Goal: Information Seeking & Learning: Learn about a topic

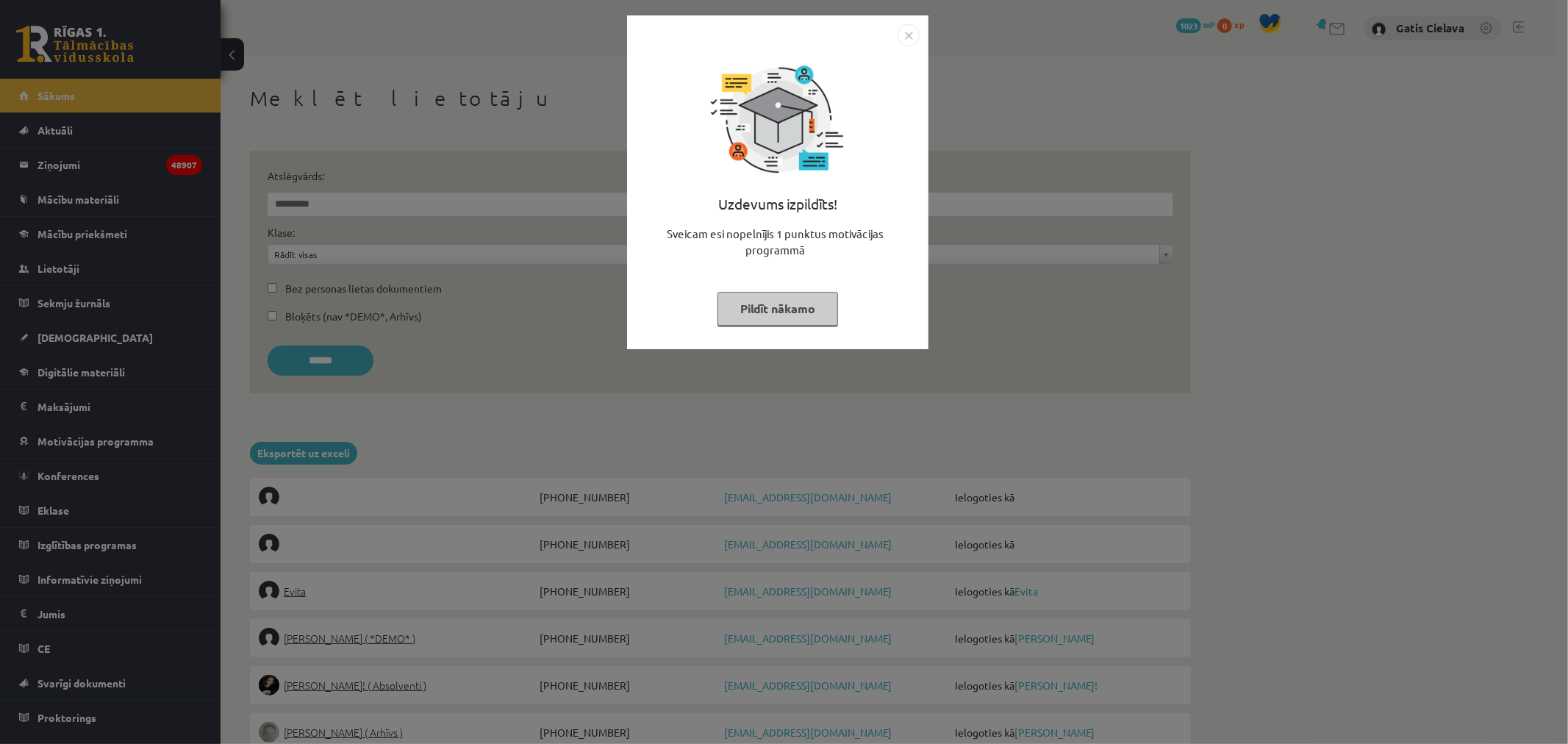
click at [768, 307] on button "Pildīt nākamo" at bounding box center [778, 308] width 121 height 34
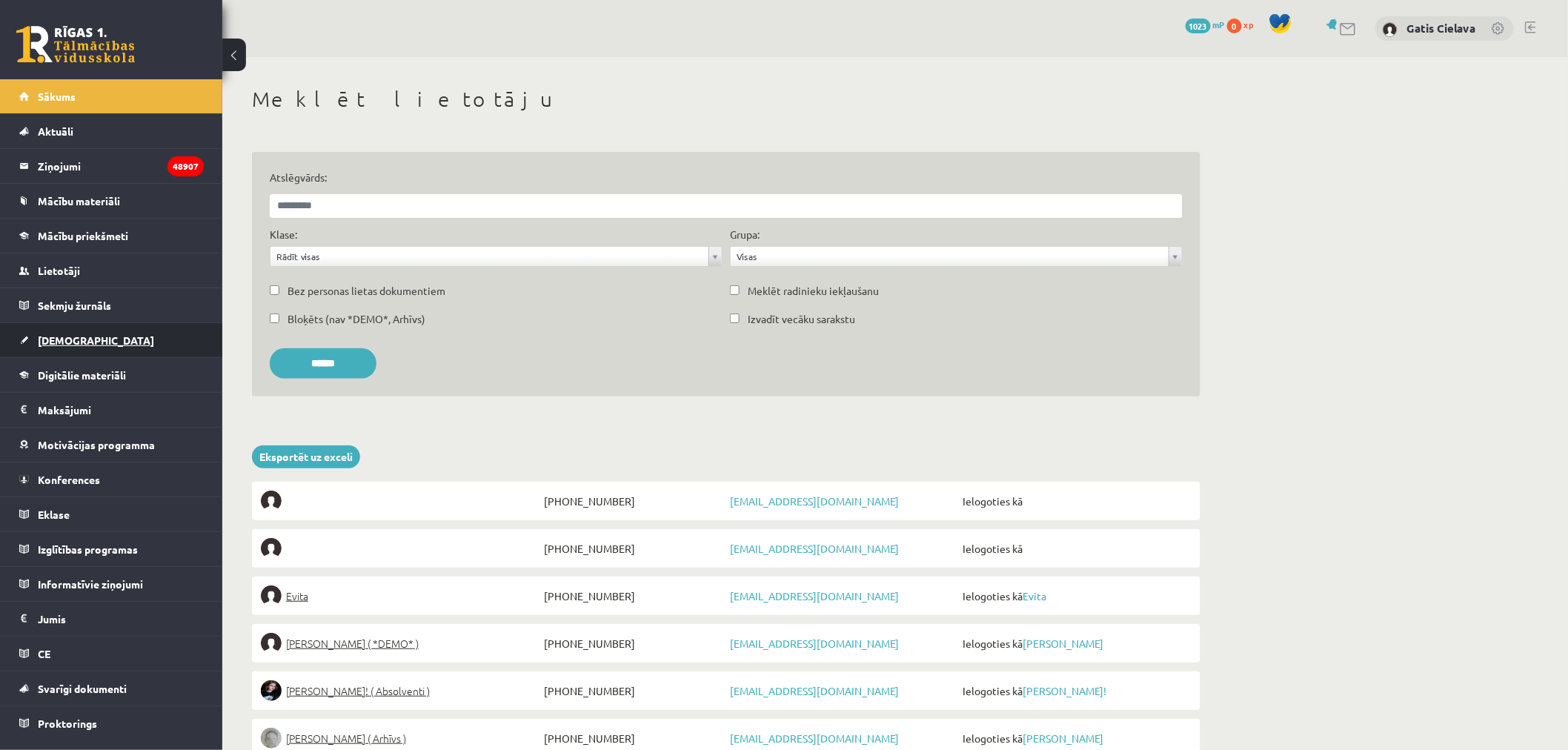
click at [70, 341] on span "[DEMOGRAPHIC_DATA]" at bounding box center [95, 340] width 116 height 14
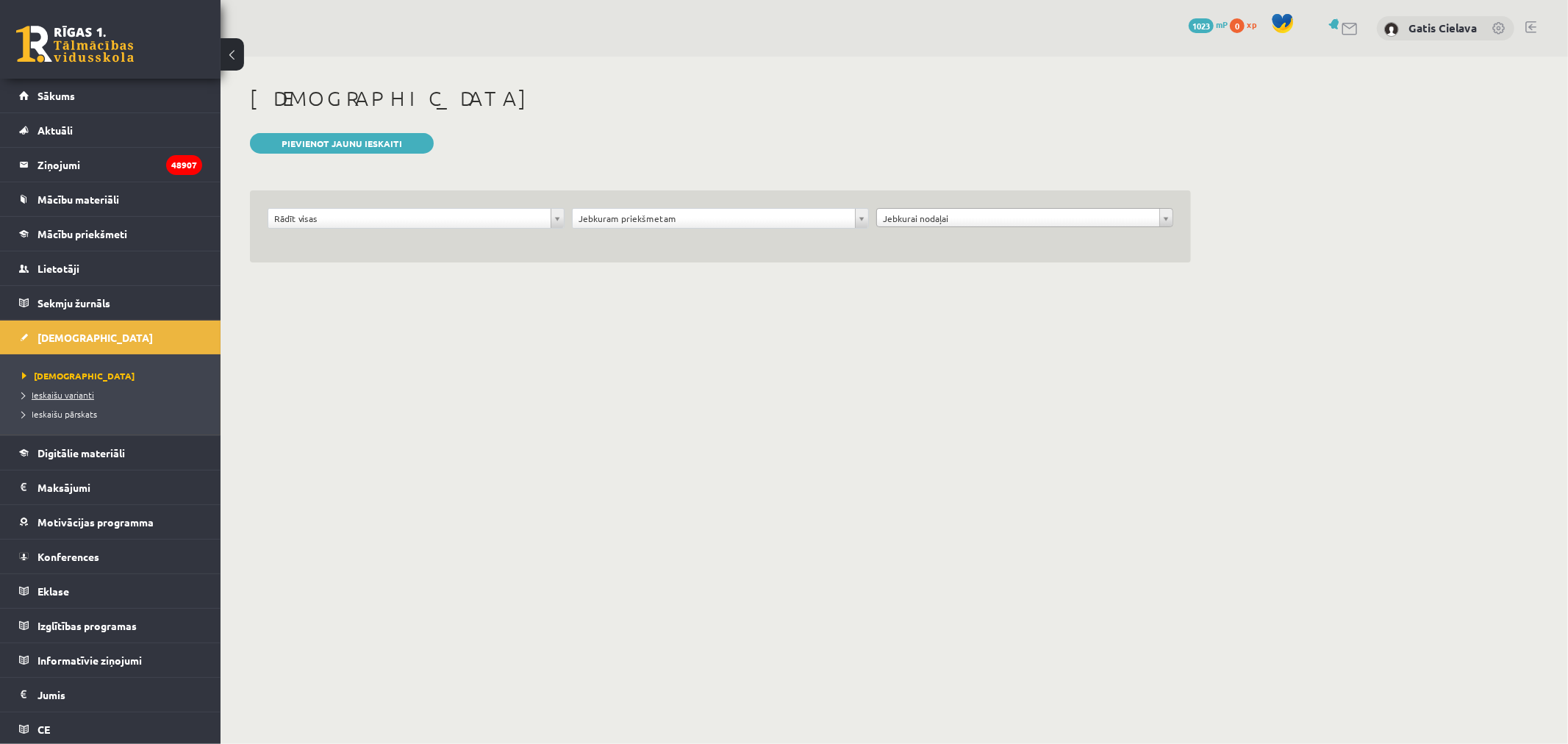
click at [82, 391] on span "Ieskaišu varianti" at bounding box center [59, 395] width 72 height 12
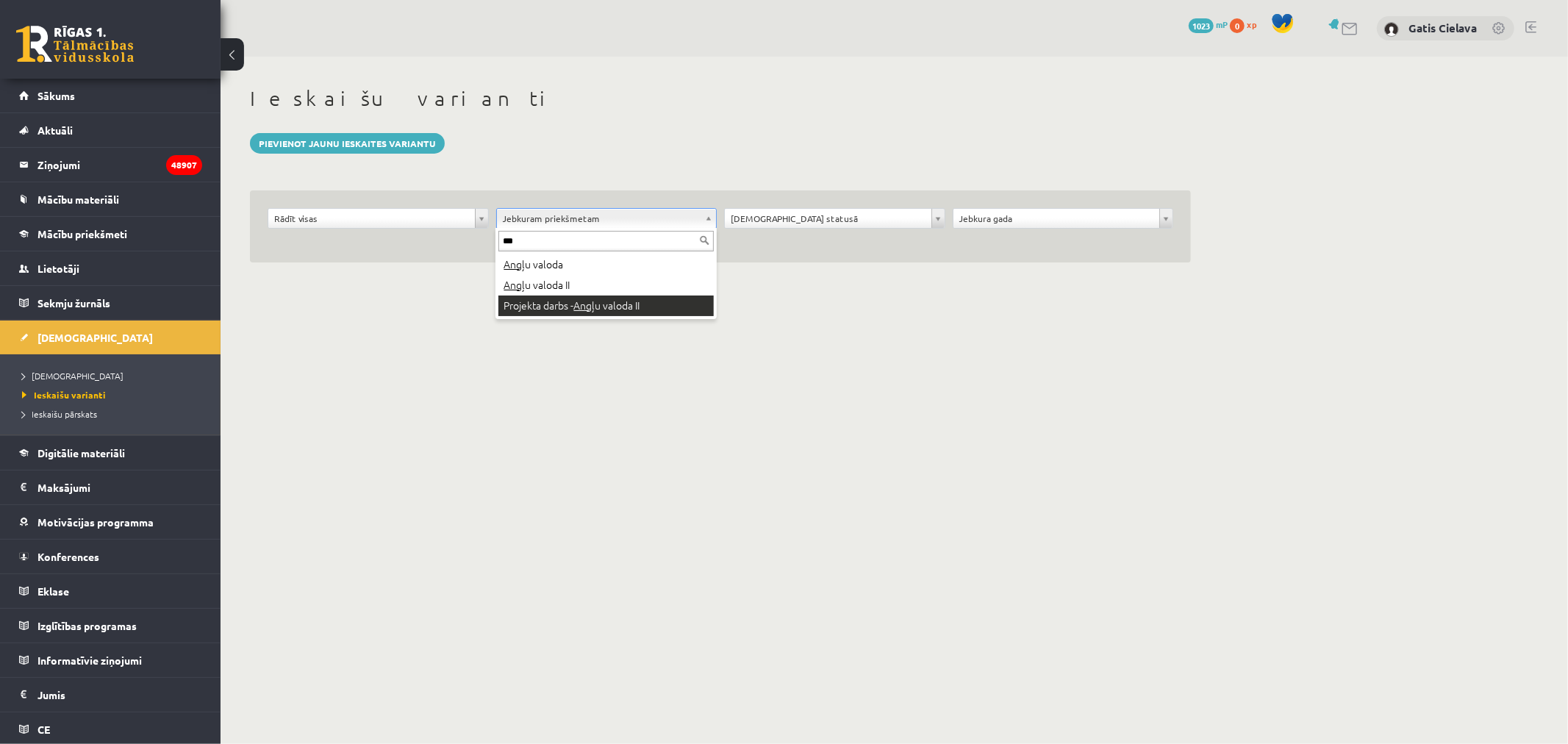
type input "***"
drag, startPoint x: 554, startPoint y: 280, endPoint x: 566, endPoint y: 303, distance: 25.9
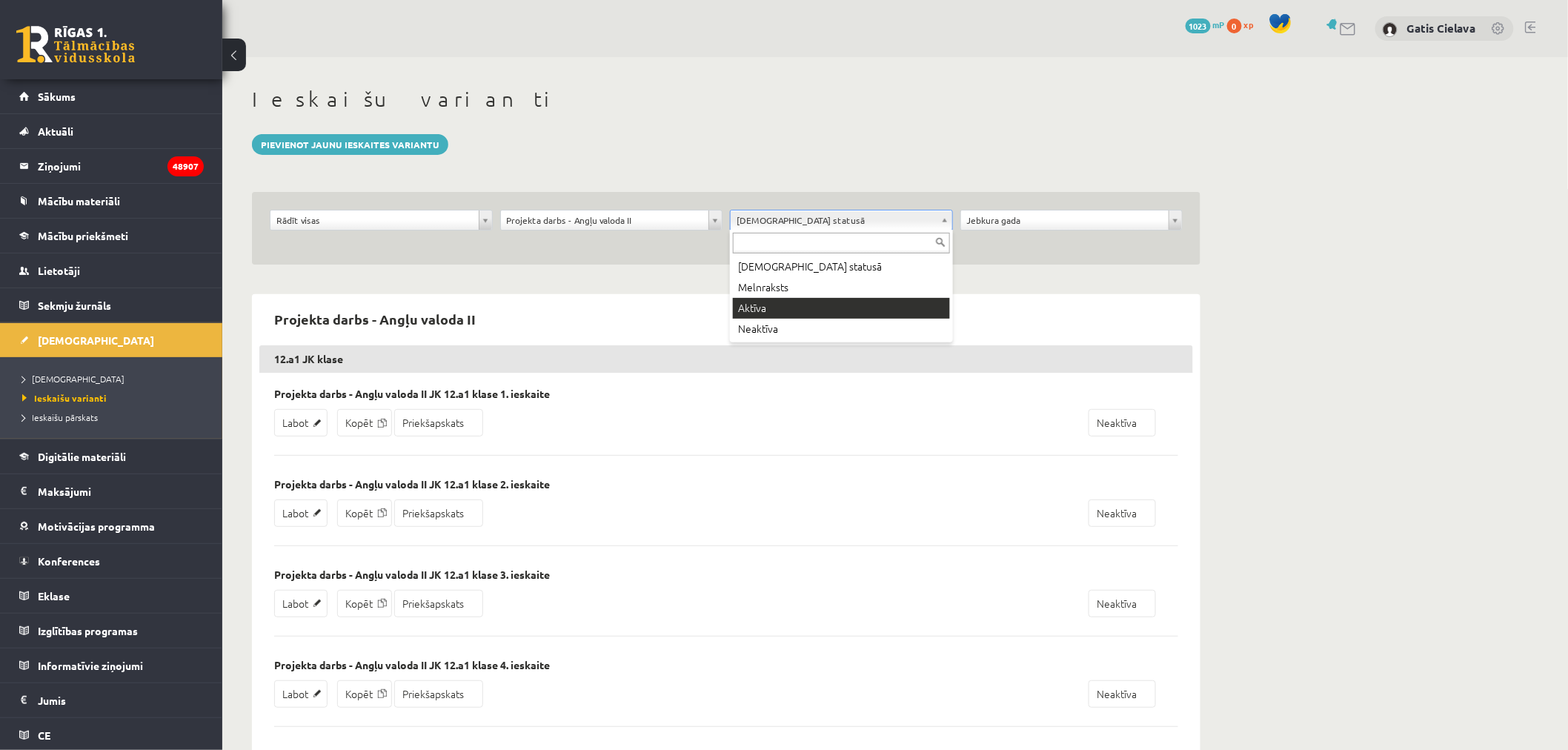
drag, startPoint x: 768, startPoint y: 297, endPoint x: 798, endPoint y: 290, distance: 30.8
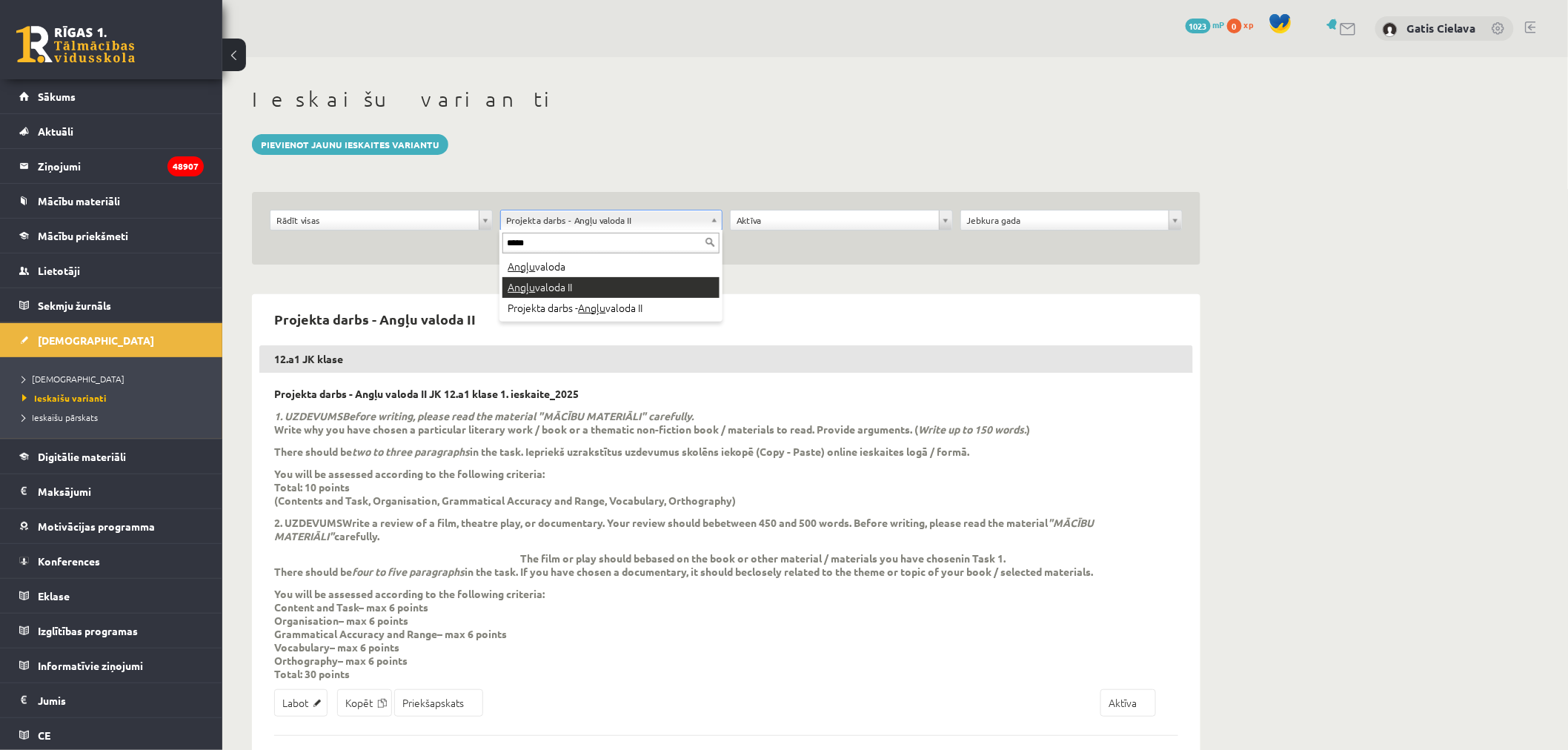
type input "*****"
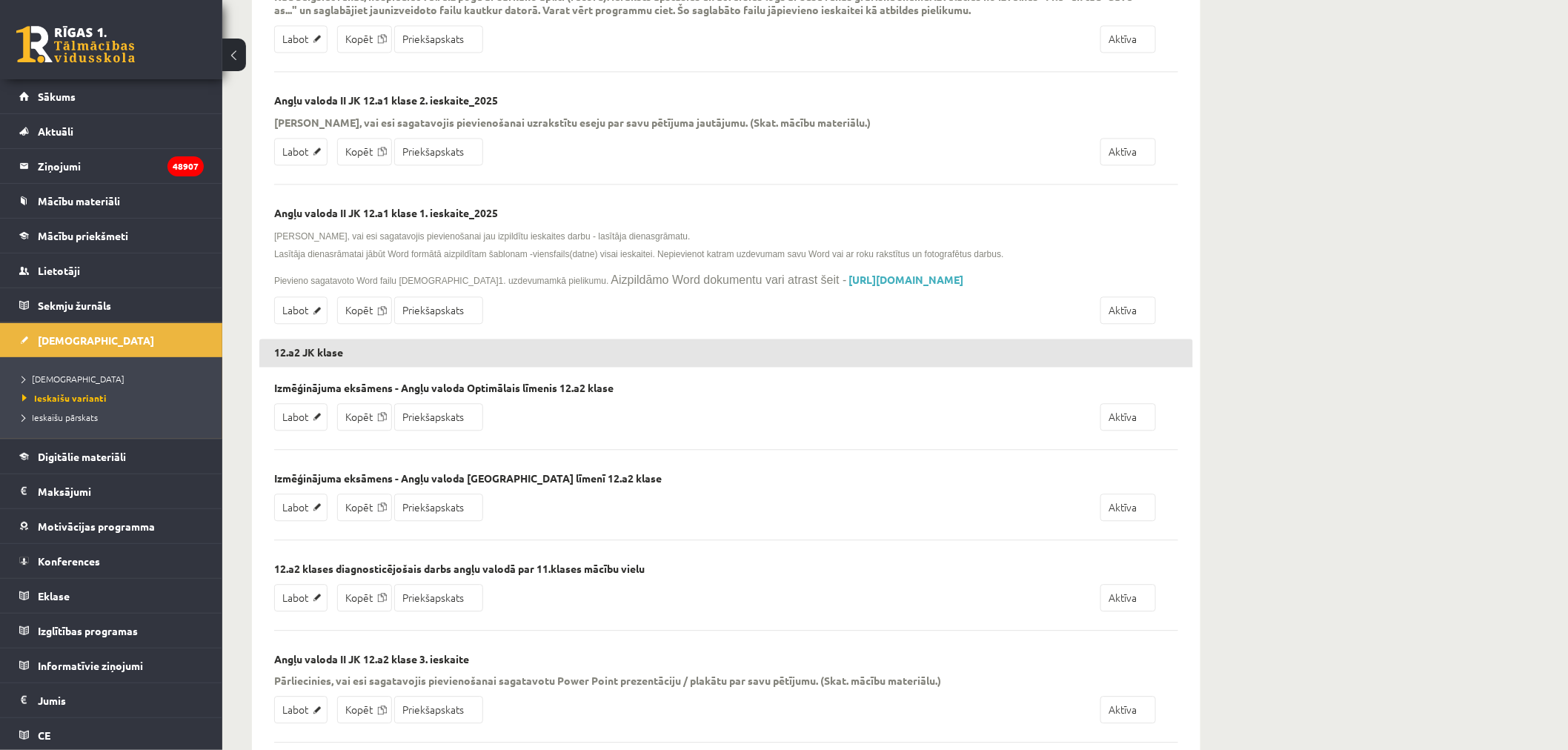
scroll to position [1316, 0]
drag, startPoint x: 749, startPoint y: 302, endPoint x: 272, endPoint y: 301, distance: 477.0
copy link "https://drive.google.com/drive/folders/1IHE_ip15KOAbO2Se1NDGwZ2e__vlzPUf?usp=sh…"
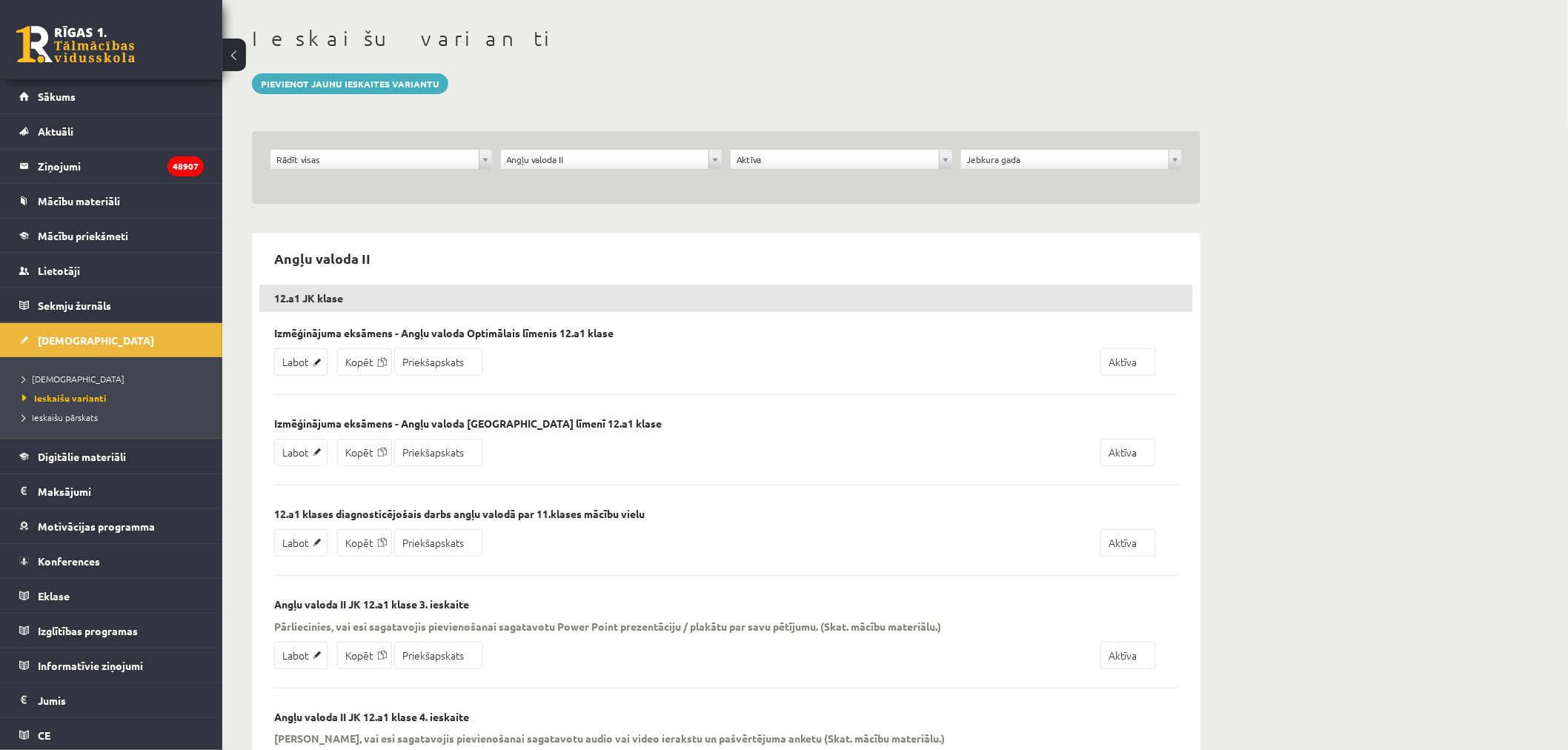
scroll to position [0, 0]
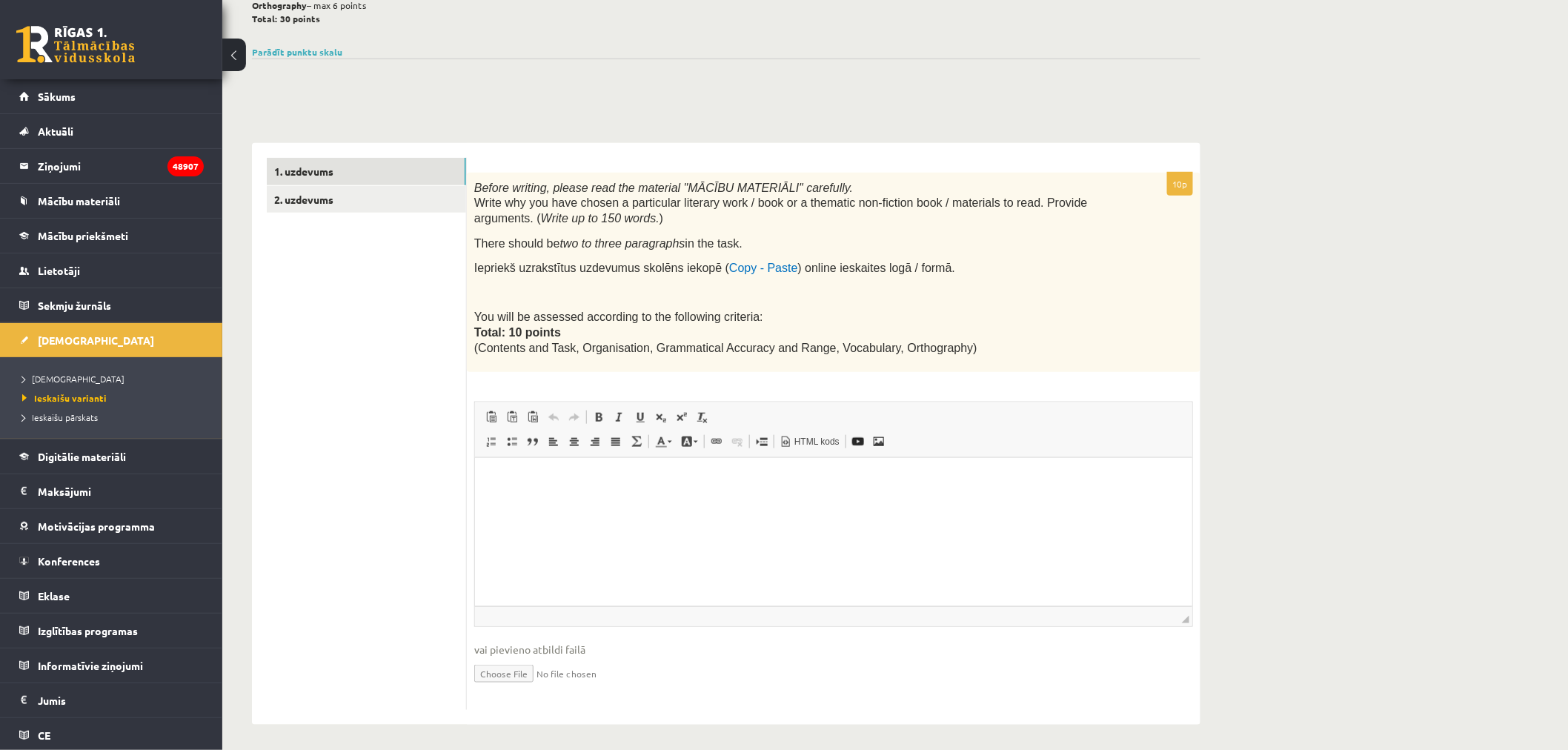
scroll to position [459, 0]
click at [319, 191] on link "2. uzdevums" at bounding box center [366, 196] width 200 height 28
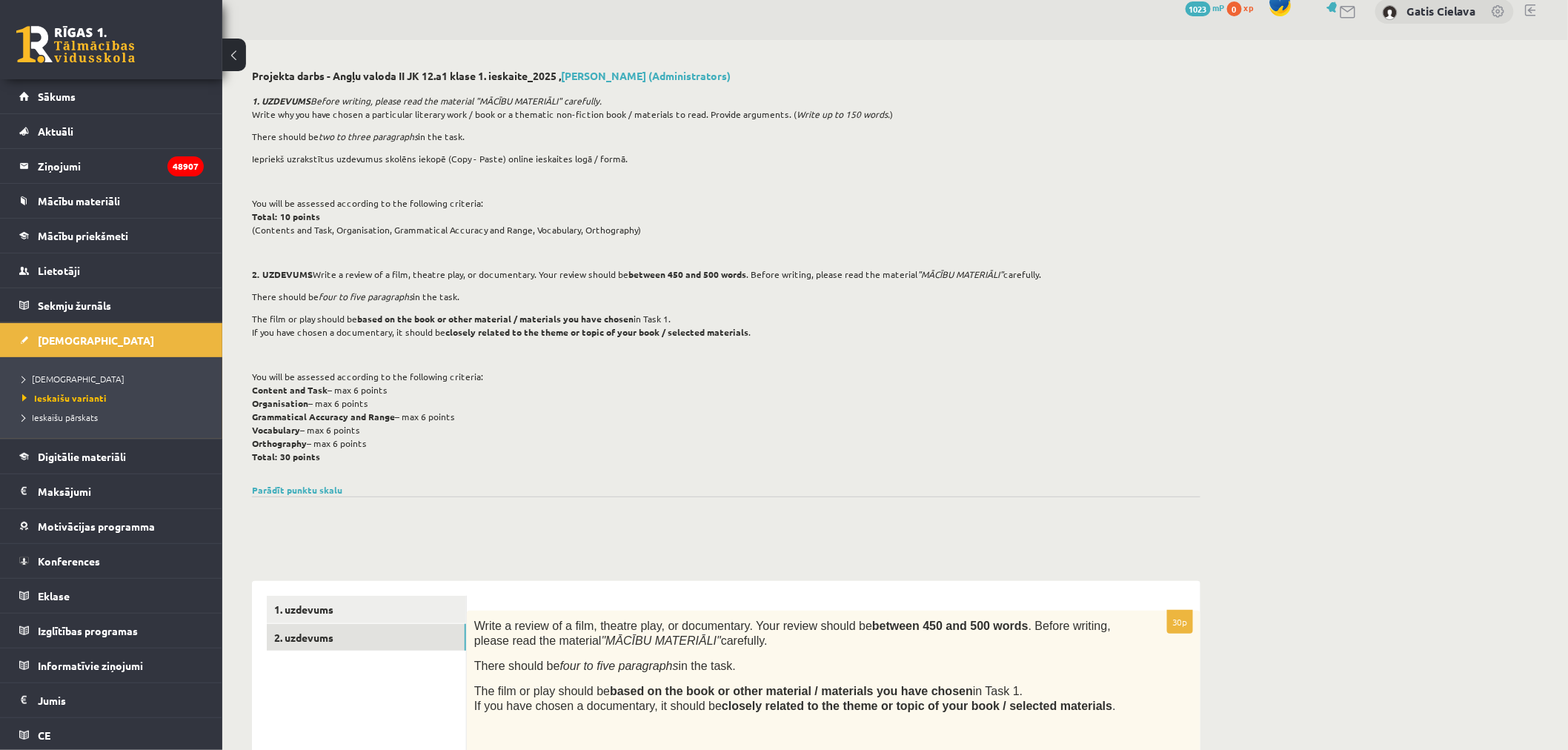
scroll to position [0, 0]
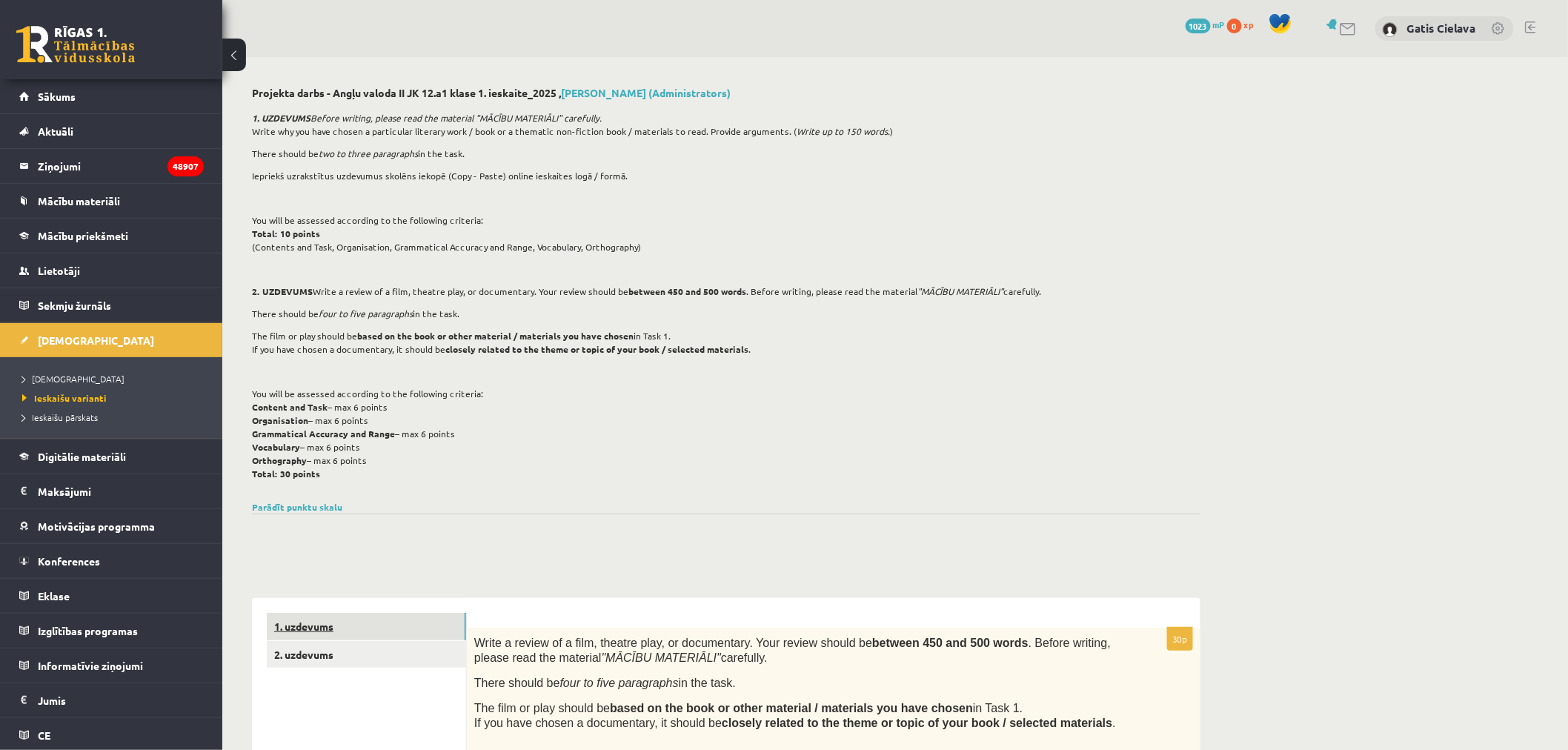
click at [308, 630] on link "1. uzdevums" at bounding box center [366, 626] width 200 height 28
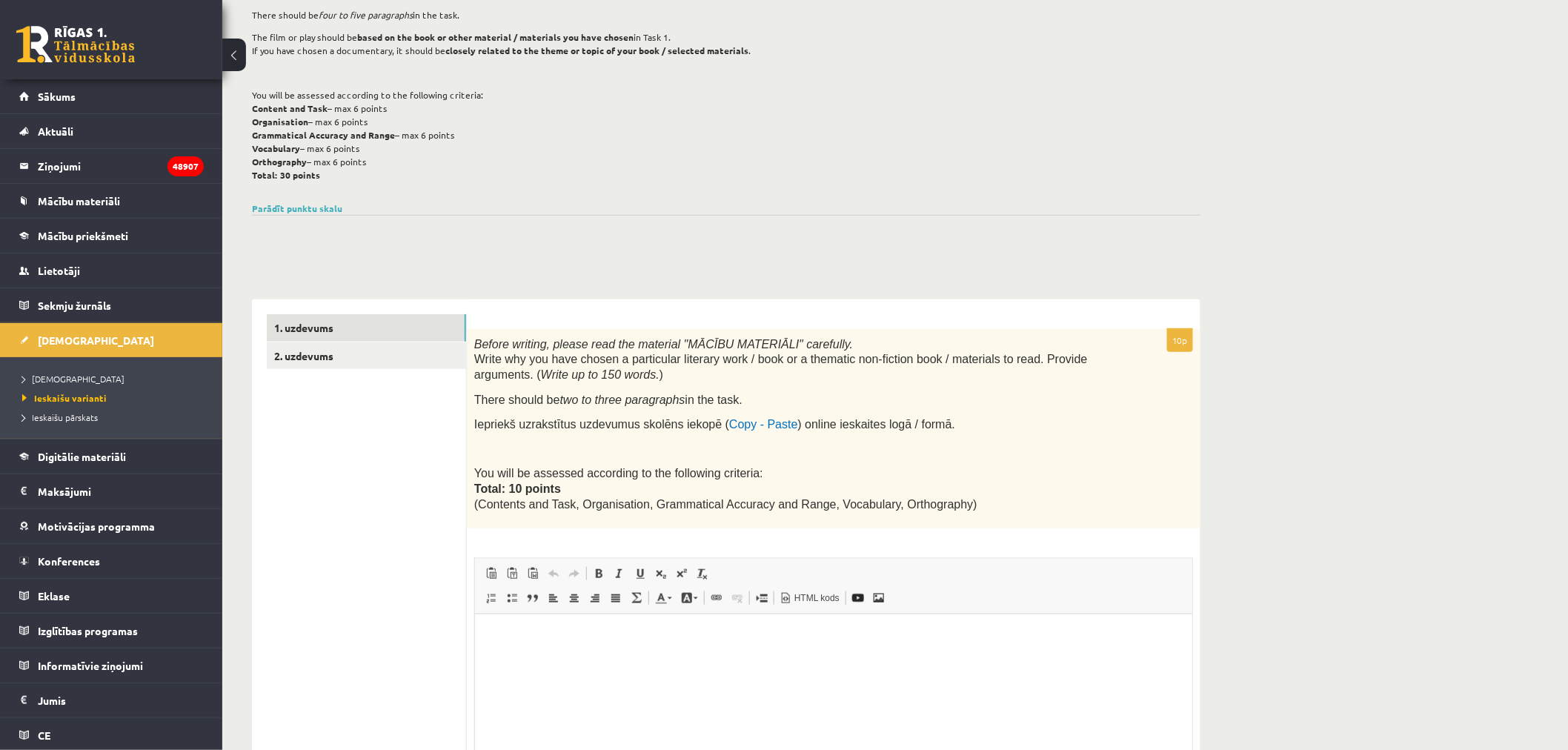
scroll to position [294, 0]
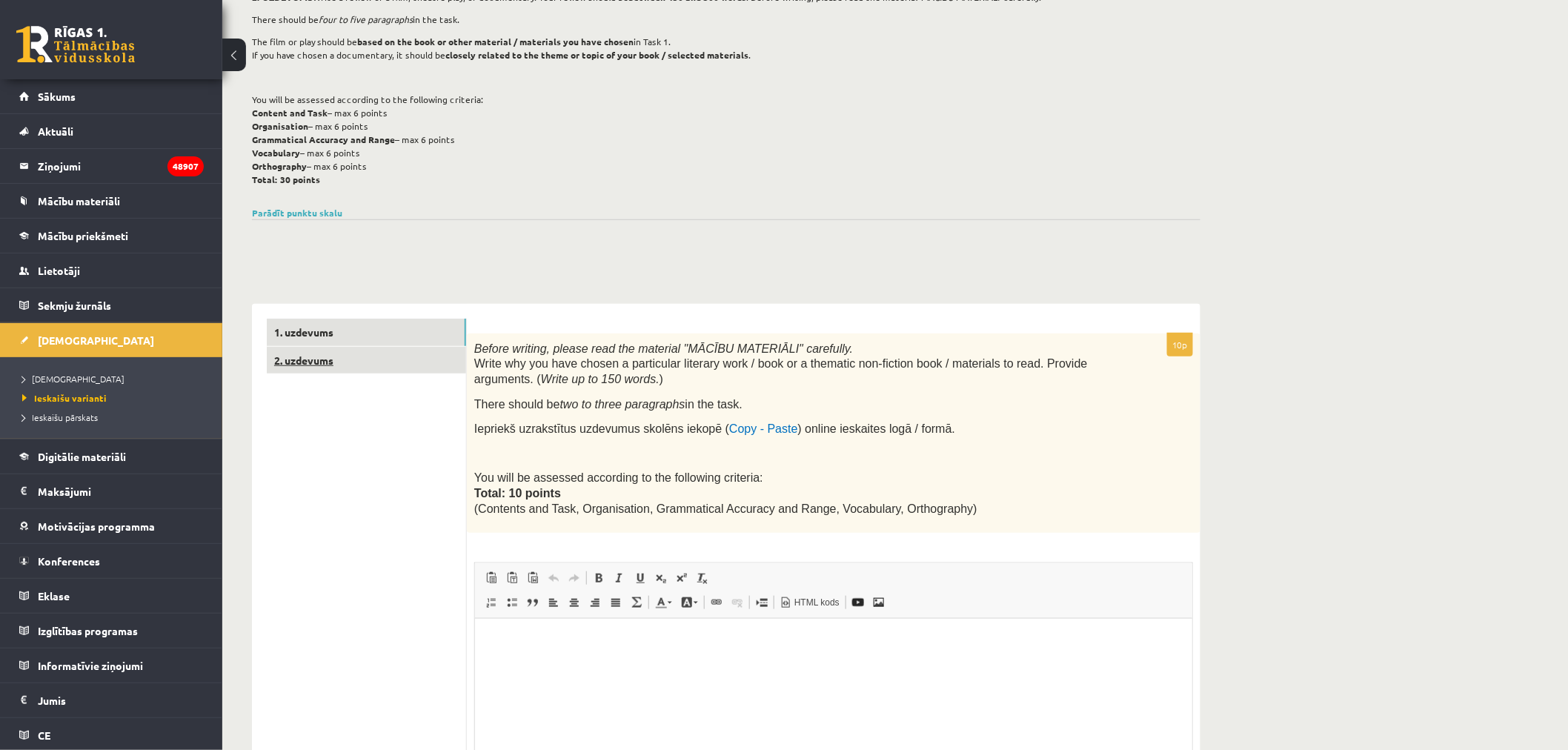
click at [317, 361] on link "2. uzdevums" at bounding box center [366, 361] width 200 height 28
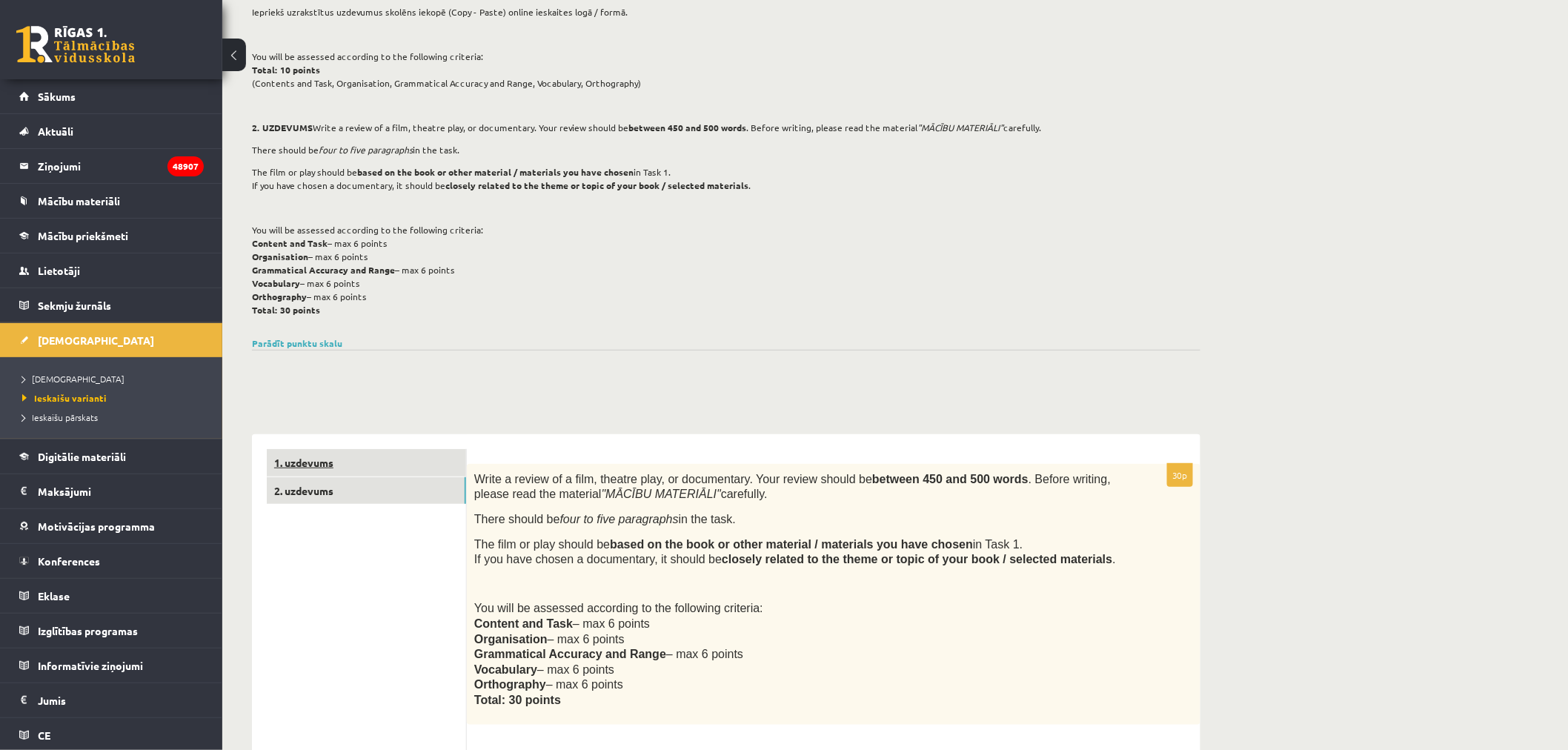
scroll to position [164, 0]
click at [308, 463] on link "1. uzdevums" at bounding box center [366, 462] width 200 height 28
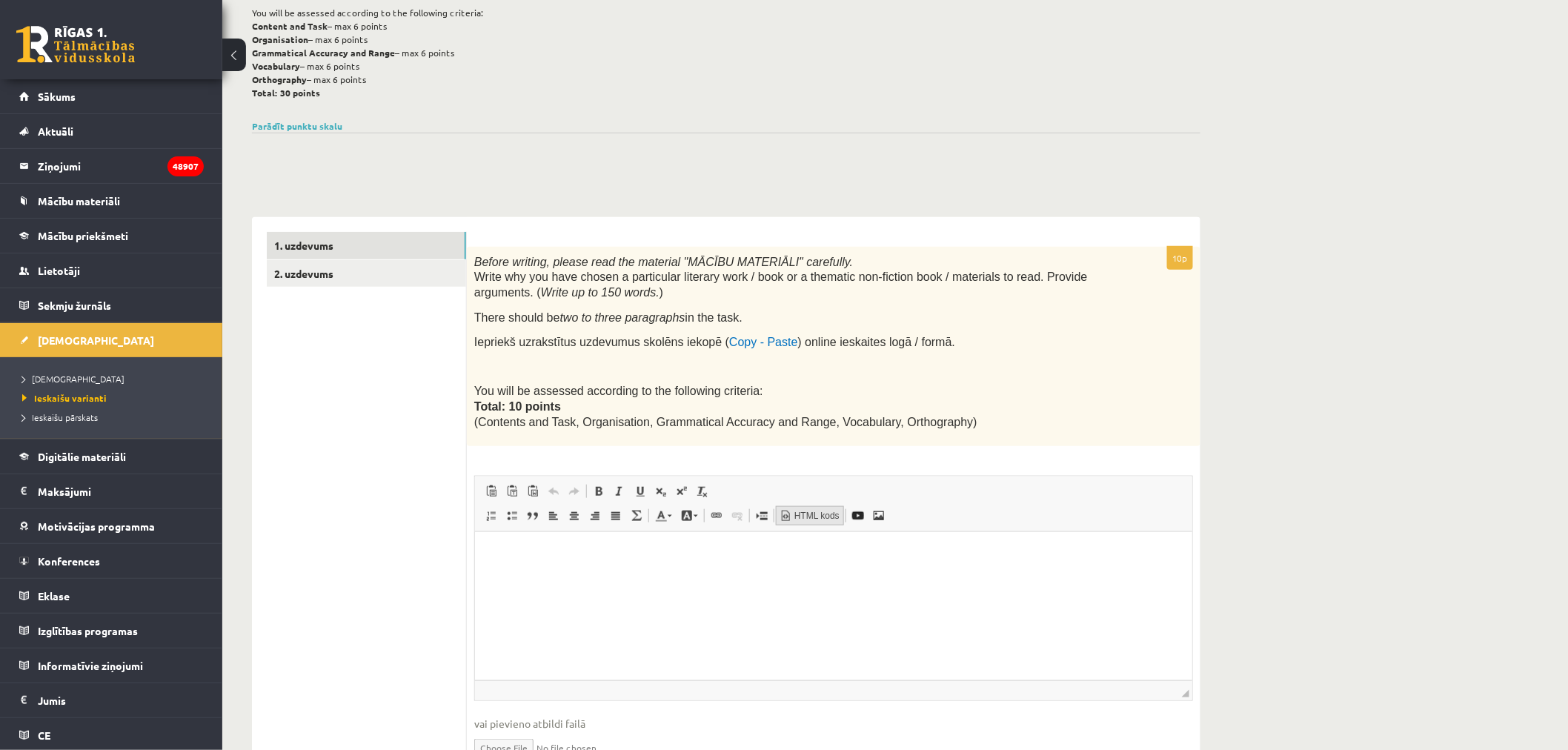
scroll to position [459, 0]
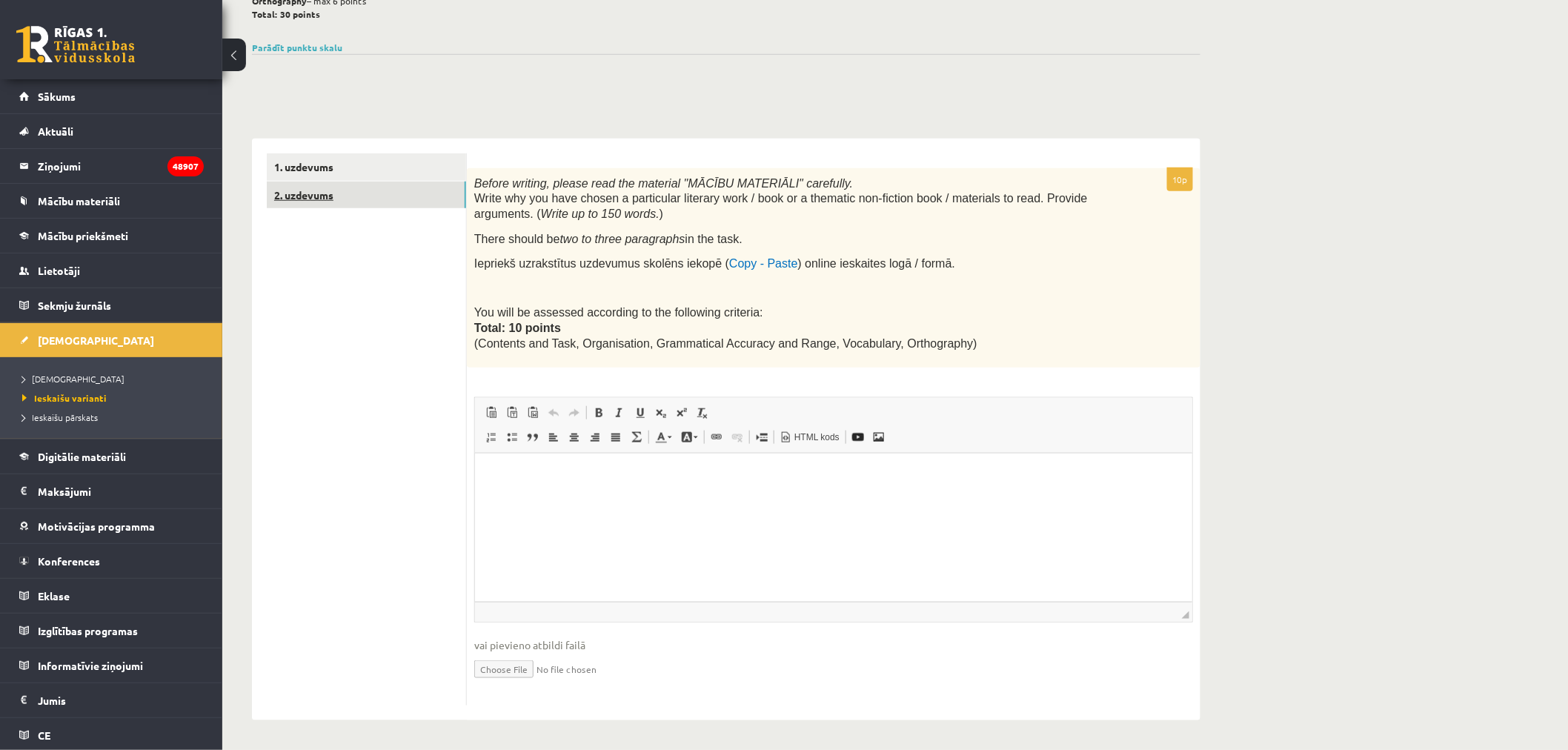
click at [308, 197] on link "2. uzdevums" at bounding box center [366, 196] width 200 height 28
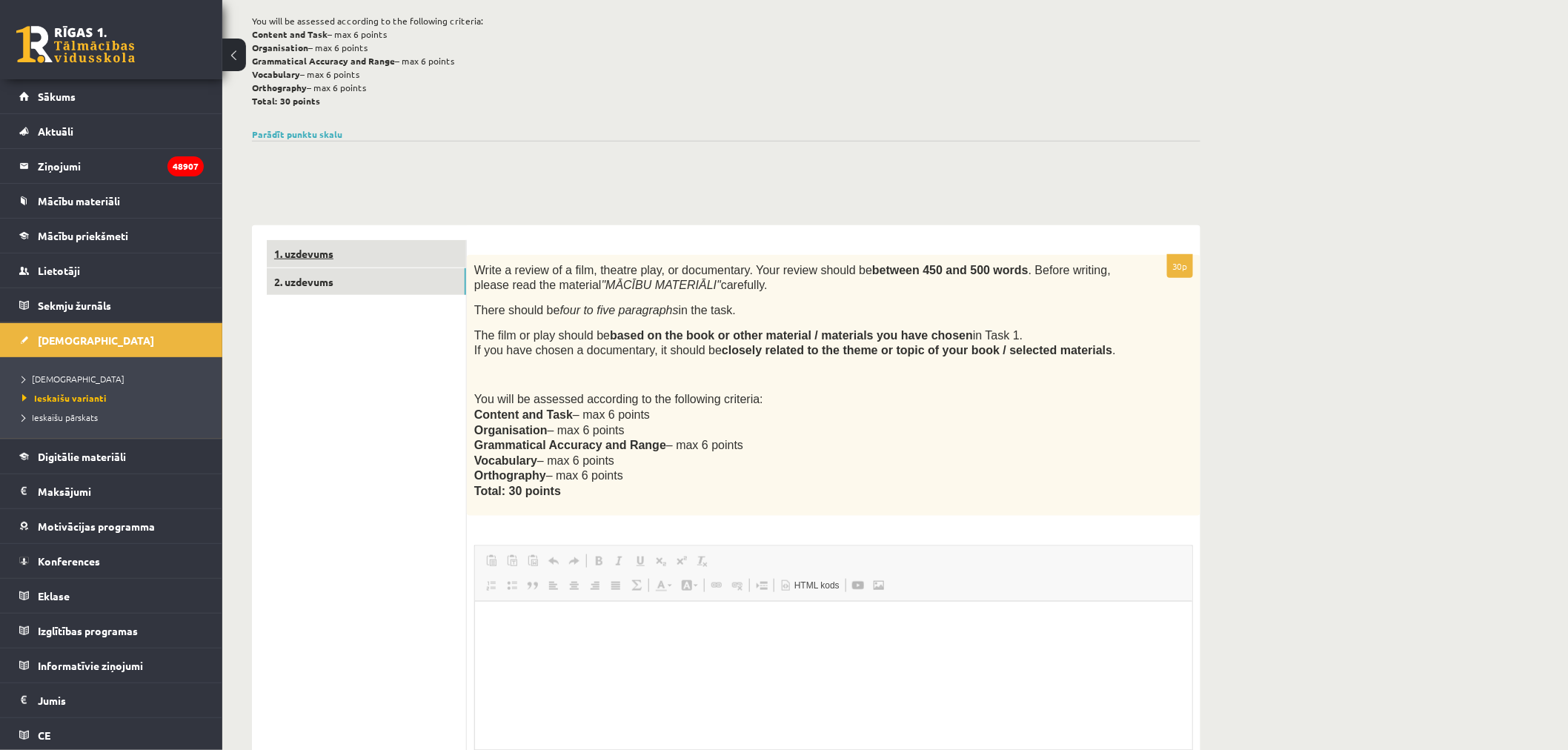
scroll to position [0, 0]
click at [297, 255] on link "1. uzdevums" at bounding box center [366, 254] width 200 height 28
